Goal: Information Seeking & Learning: Check status

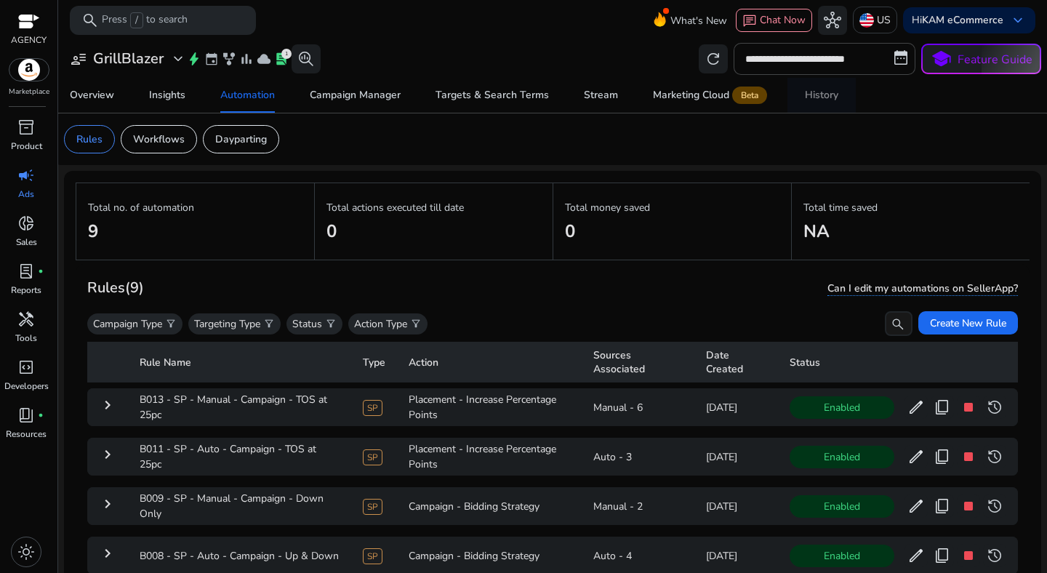
click at [830, 94] on div "History" at bounding box center [821, 95] width 33 height 10
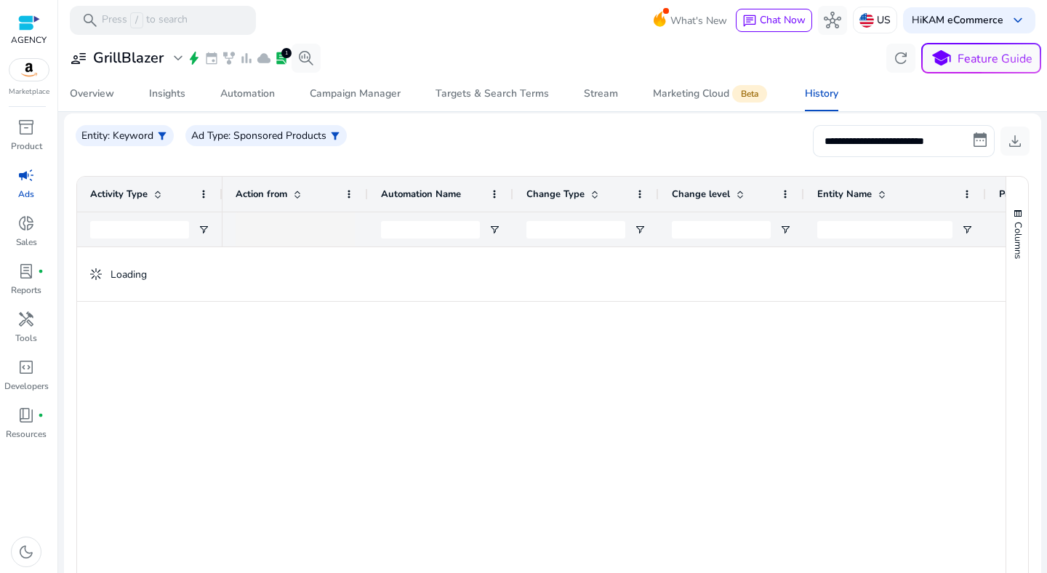
scroll to position [159, 0]
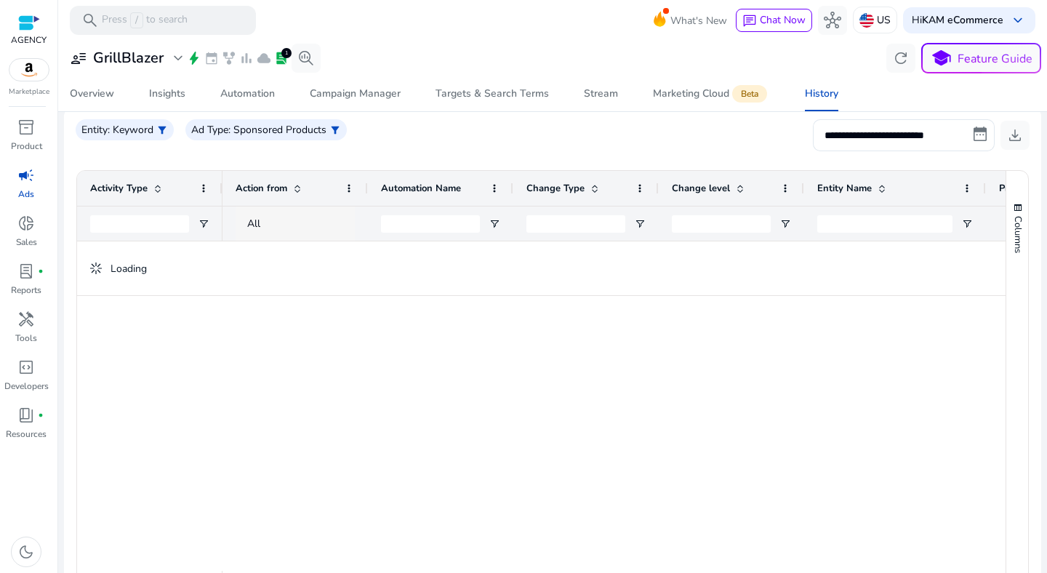
click at [285, 225] on div "All" at bounding box center [308, 224] width 122 height 16
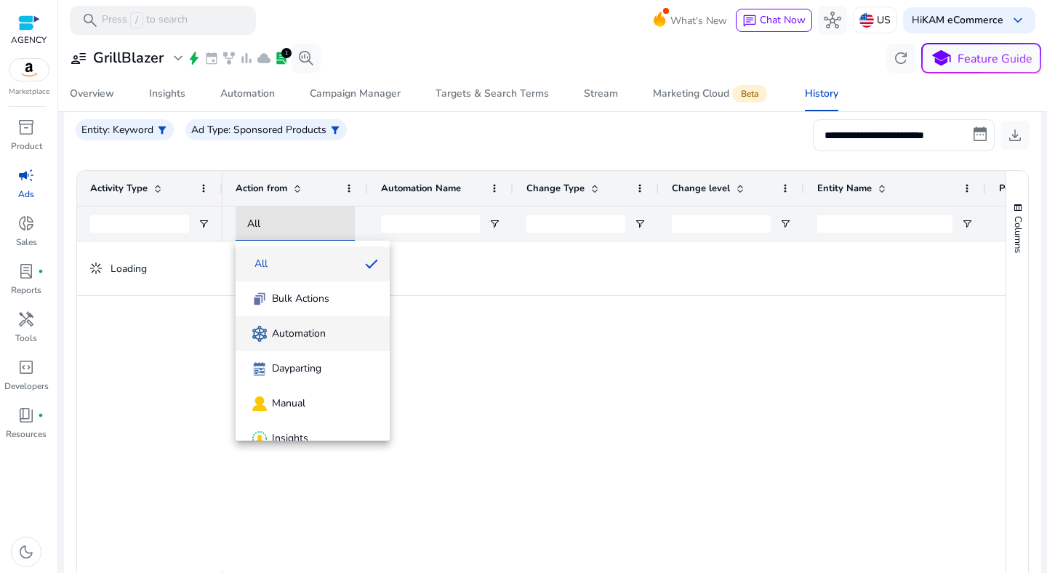
click at [295, 327] on span "Automation" at bounding box center [299, 333] width 54 height 15
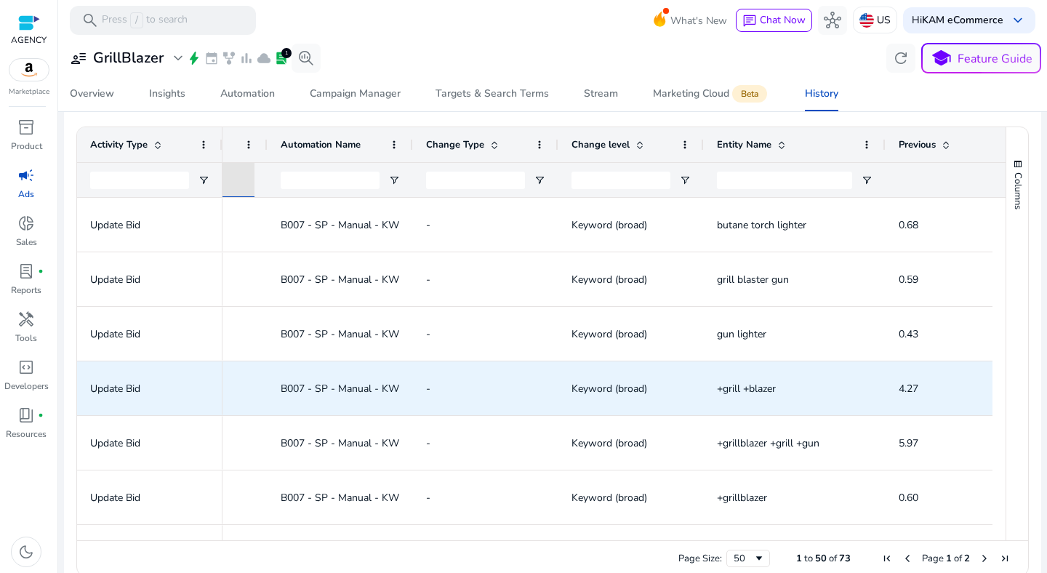
scroll to position [0, 0]
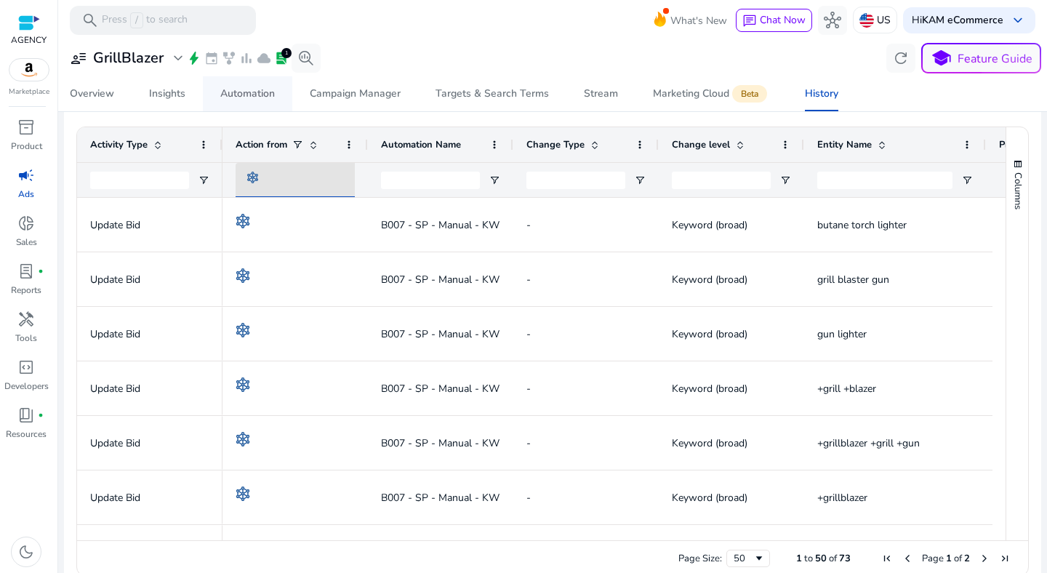
click at [242, 104] on span "Automation" at bounding box center [247, 93] width 55 height 35
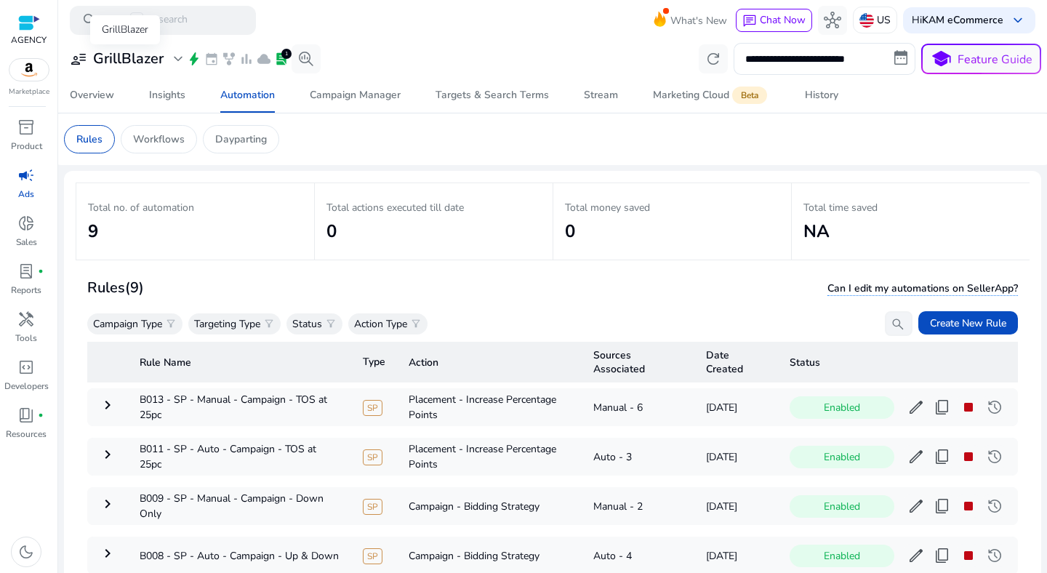
click at [141, 62] on h3 "GrillBlazer" at bounding box center [128, 58] width 71 height 17
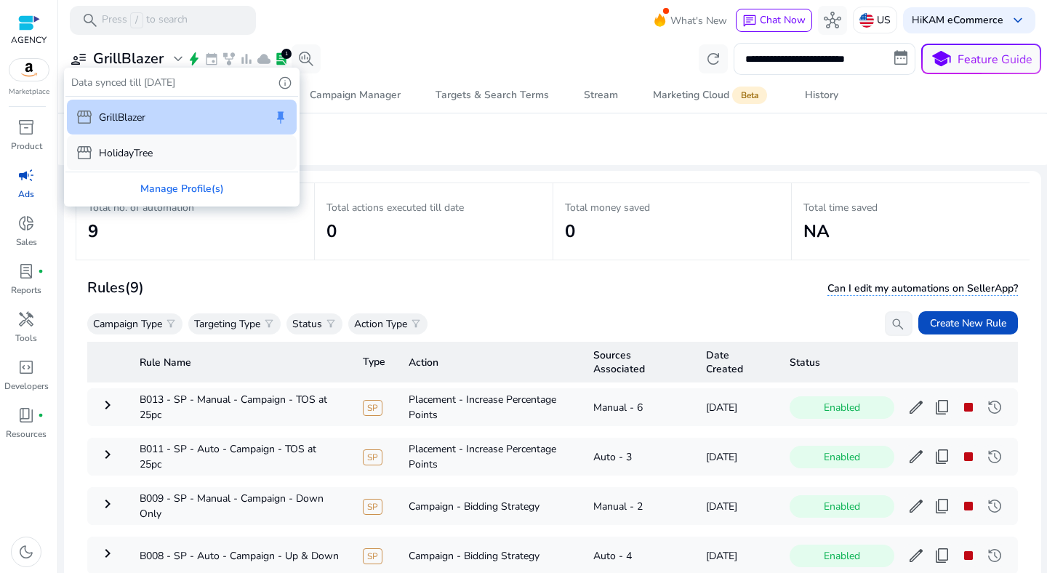
click at [147, 164] on div "storefront HolidayTree" at bounding box center [182, 152] width 230 height 35
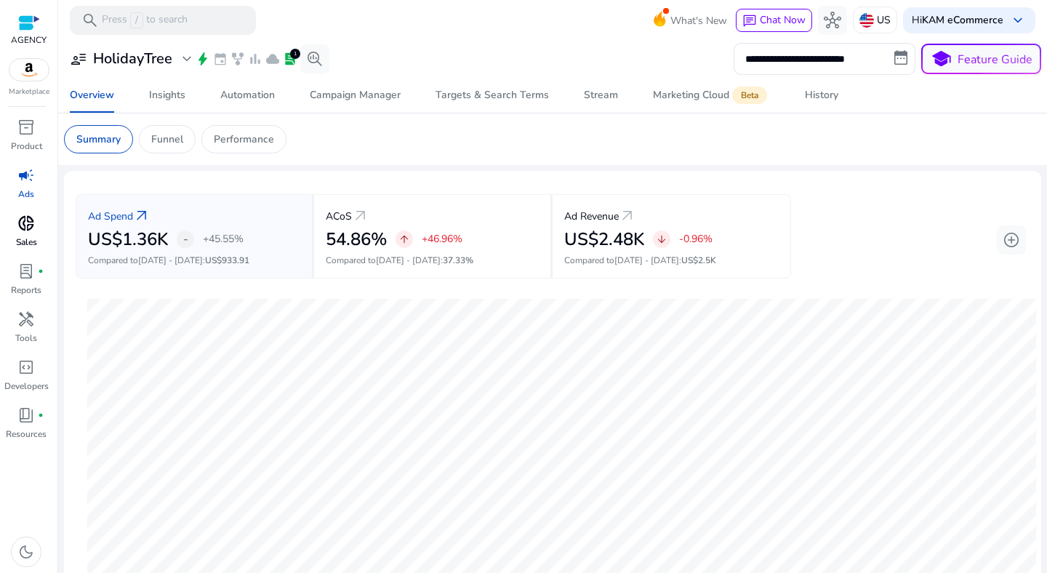
click at [31, 225] on span "donut_small" at bounding box center [25, 222] width 17 height 17
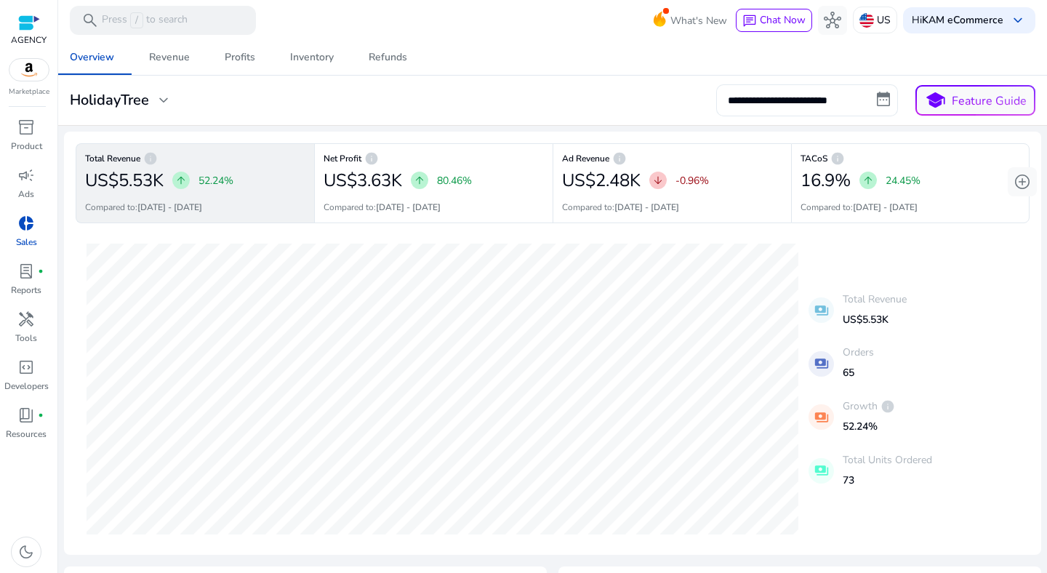
click at [804, 105] on input "**********" at bounding box center [807, 100] width 182 height 32
select select "*"
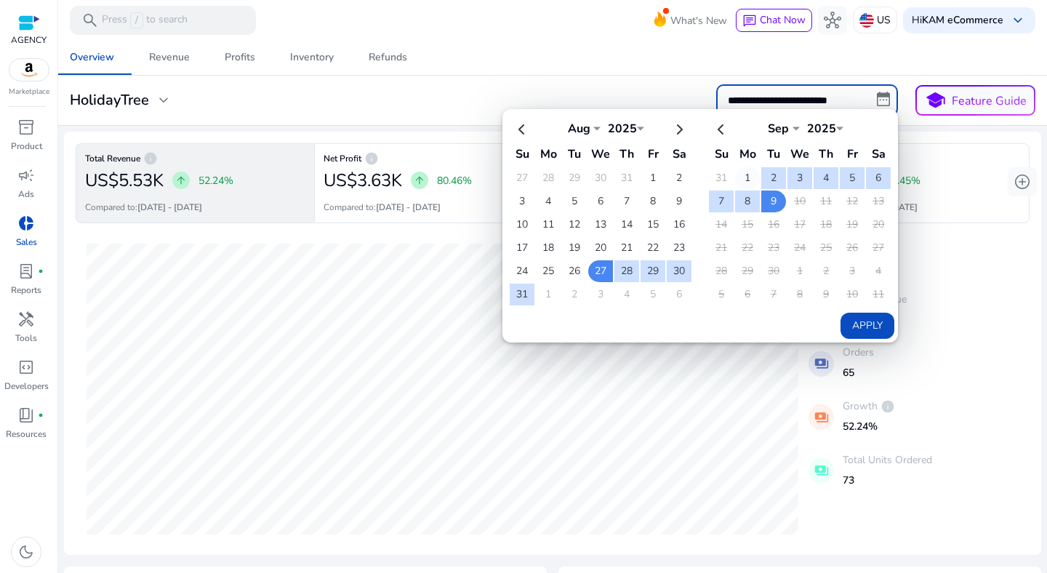
click at [741, 175] on td "1" at bounding box center [747, 178] width 25 height 22
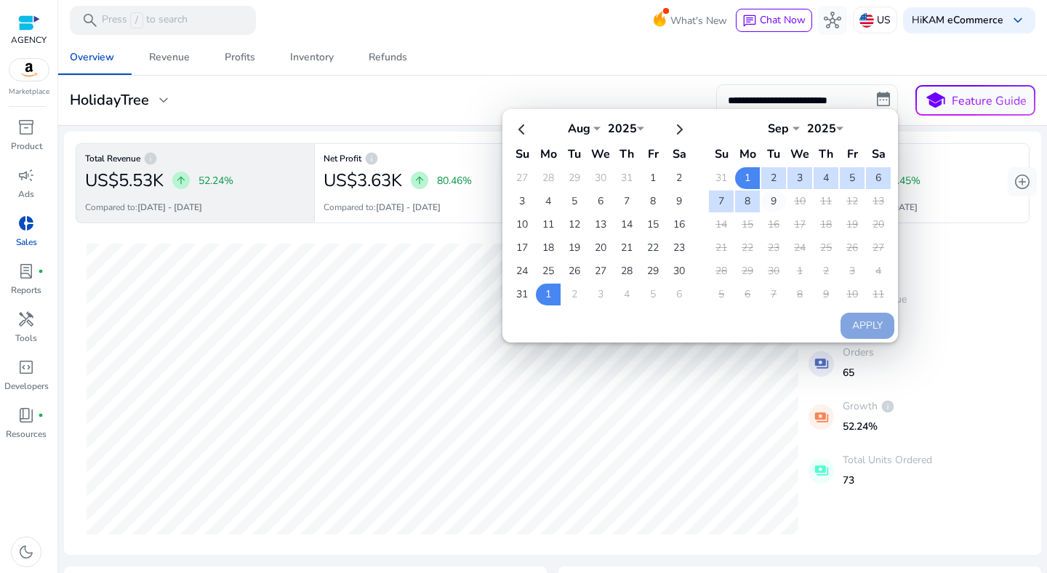
click at [768, 198] on td "9" at bounding box center [773, 201] width 25 height 22
click at [858, 316] on button "Apply" at bounding box center [867, 326] width 54 height 26
type input "**********"
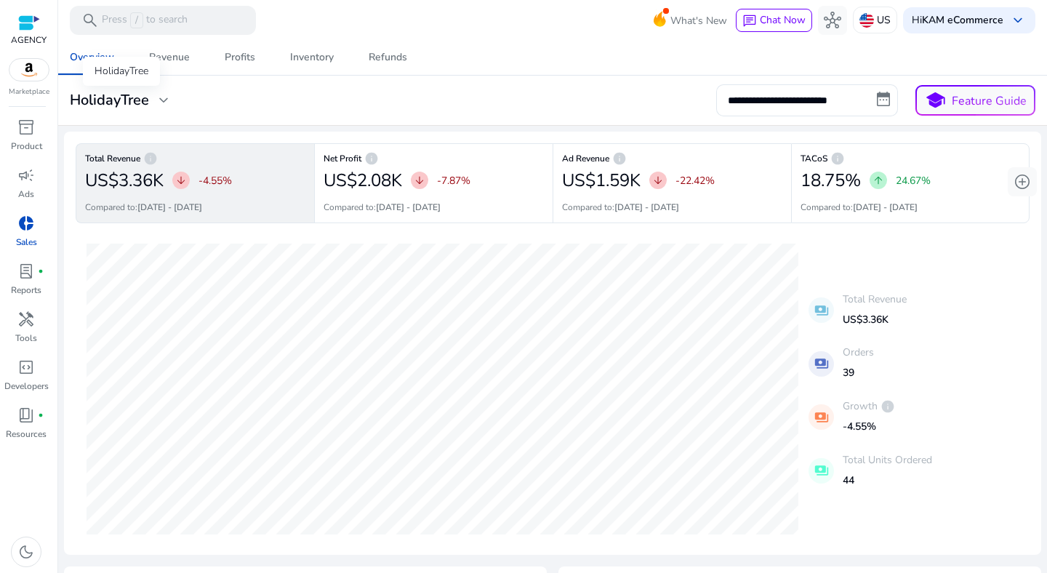
click at [127, 109] on h3 "HolidayTree" at bounding box center [109, 100] width 79 height 17
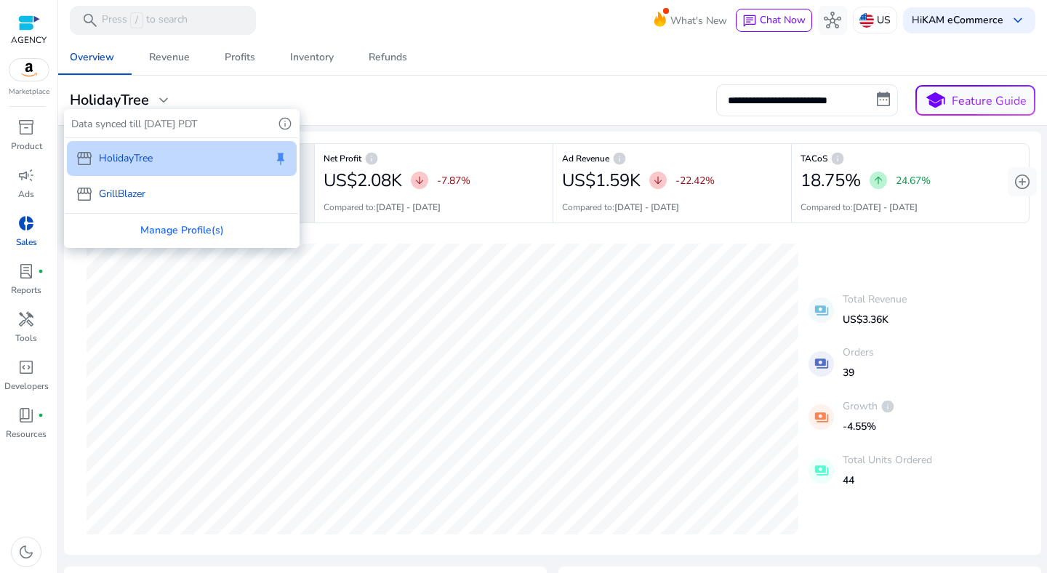
click at [128, 199] on p "GrillBlazer" at bounding box center [122, 193] width 47 height 15
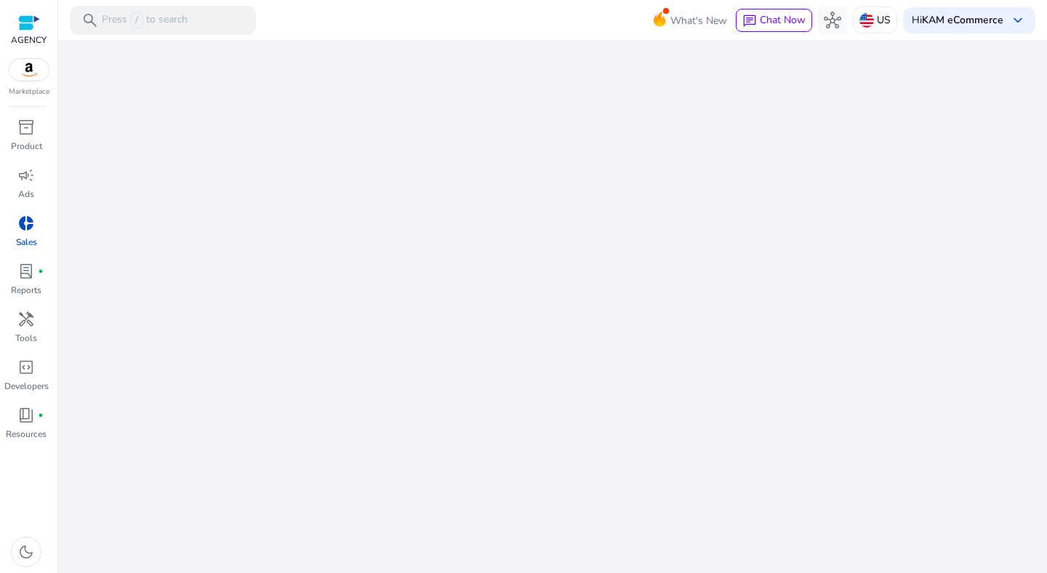
select select "*"
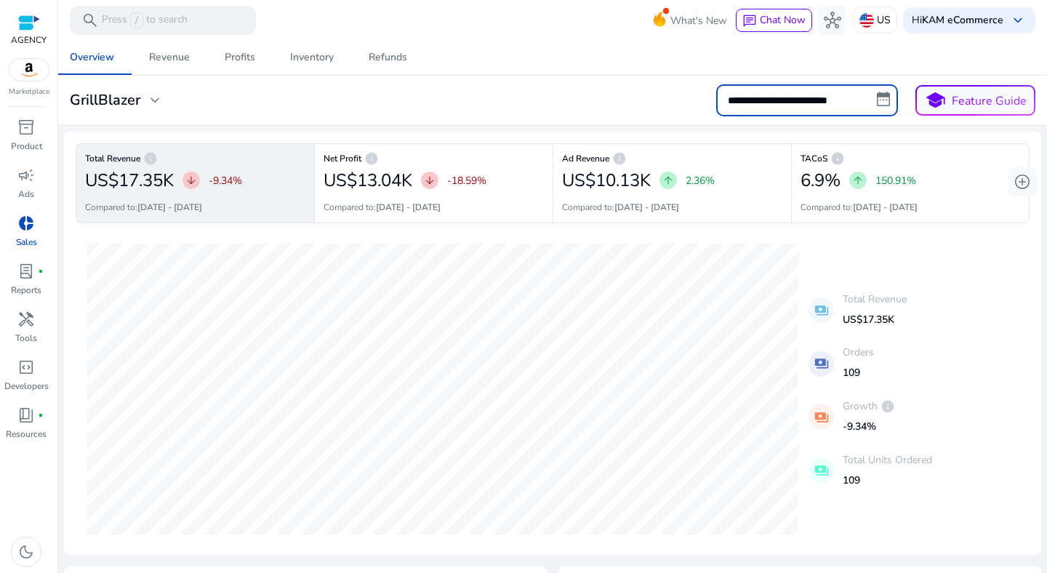
click at [778, 103] on input "**********" at bounding box center [807, 100] width 182 height 32
select select "*"
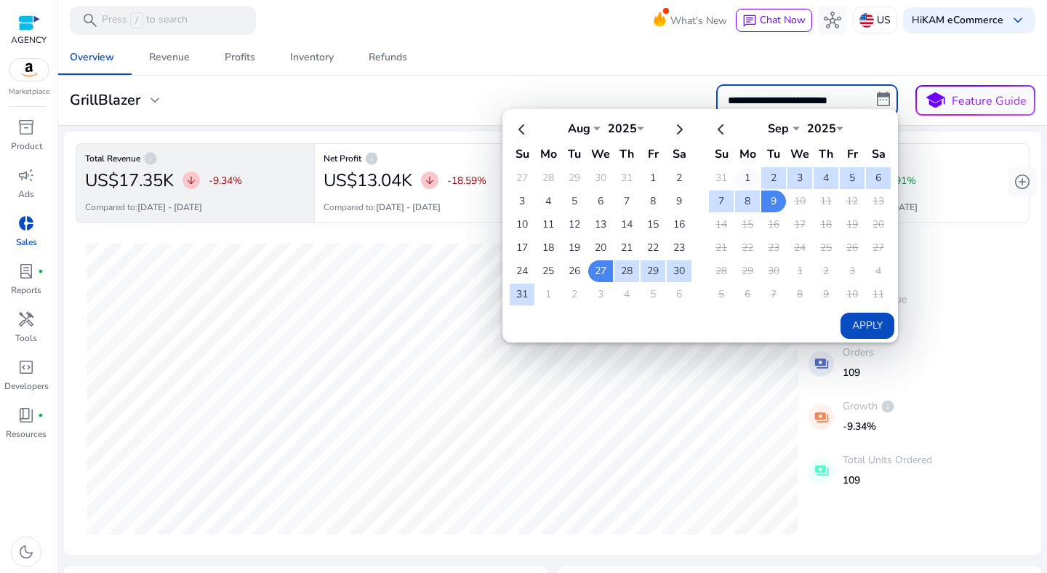
click at [740, 171] on td "1" at bounding box center [747, 178] width 25 height 22
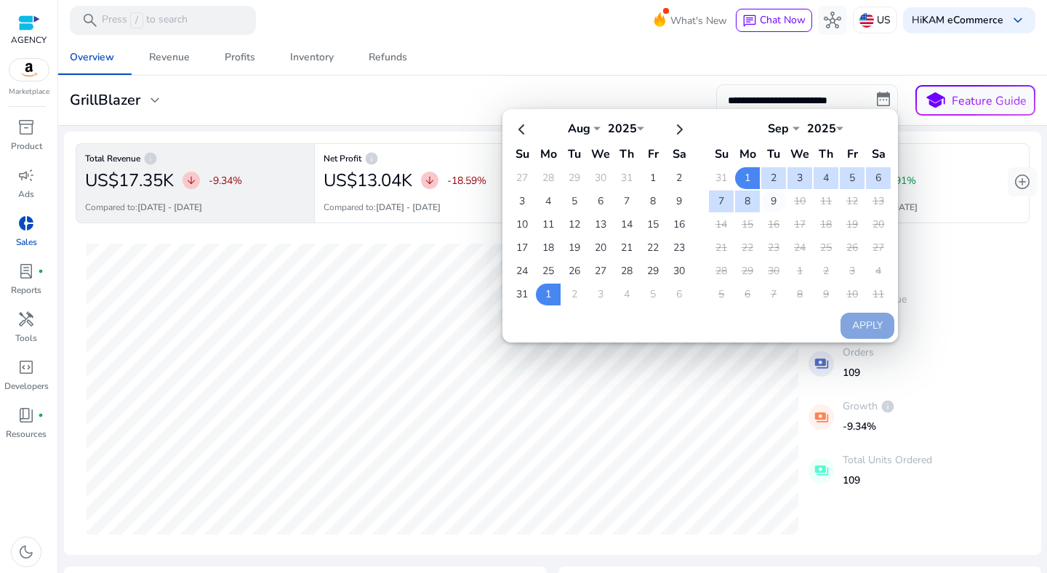
click at [769, 201] on td "9" at bounding box center [773, 201] width 25 height 22
click at [850, 325] on button "Apply" at bounding box center [867, 326] width 54 height 26
type input "**********"
